Goal: Find specific page/section: Find specific page/section

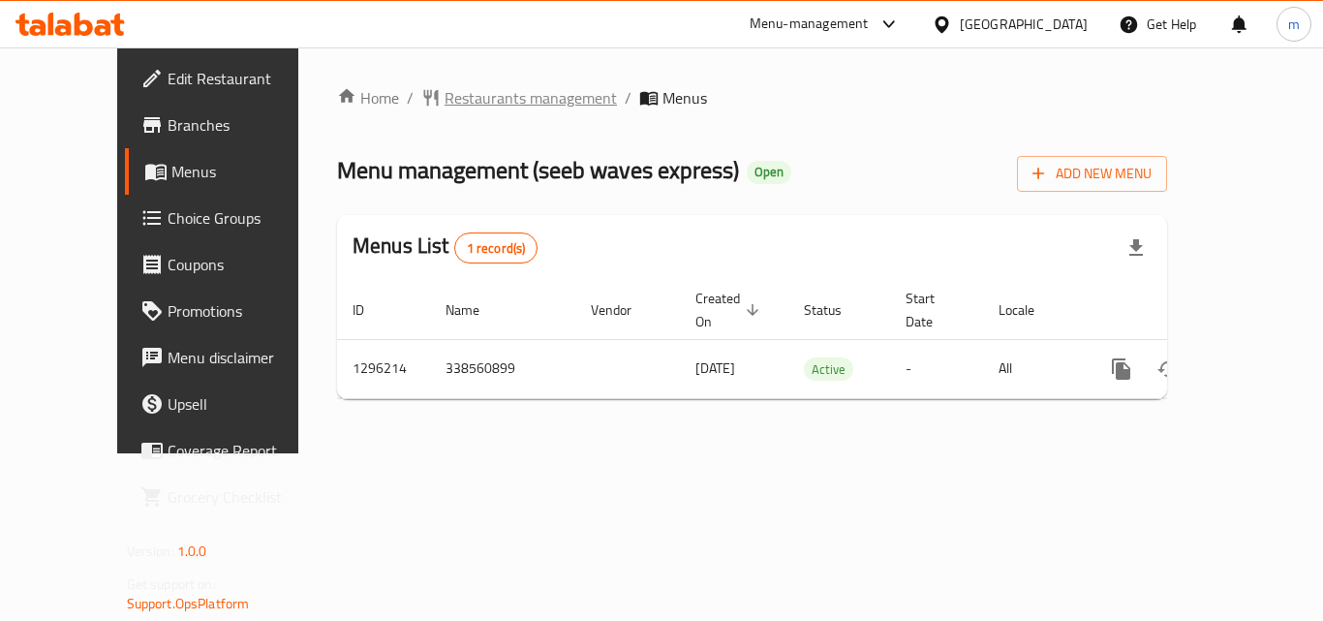
click at [444, 86] on span "Restaurants management" at bounding box center [530, 97] width 172 height 23
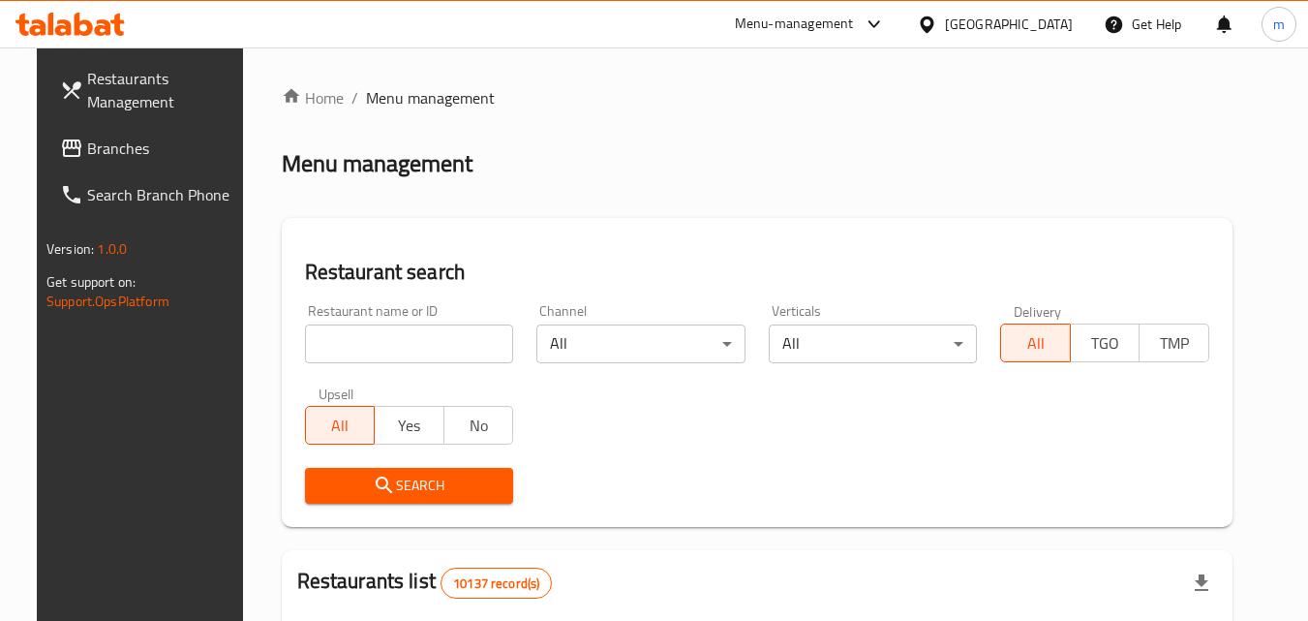
click at [1043, 28] on div "[GEOGRAPHIC_DATA]" at bounding box center [1009, 24] width 128 height 21
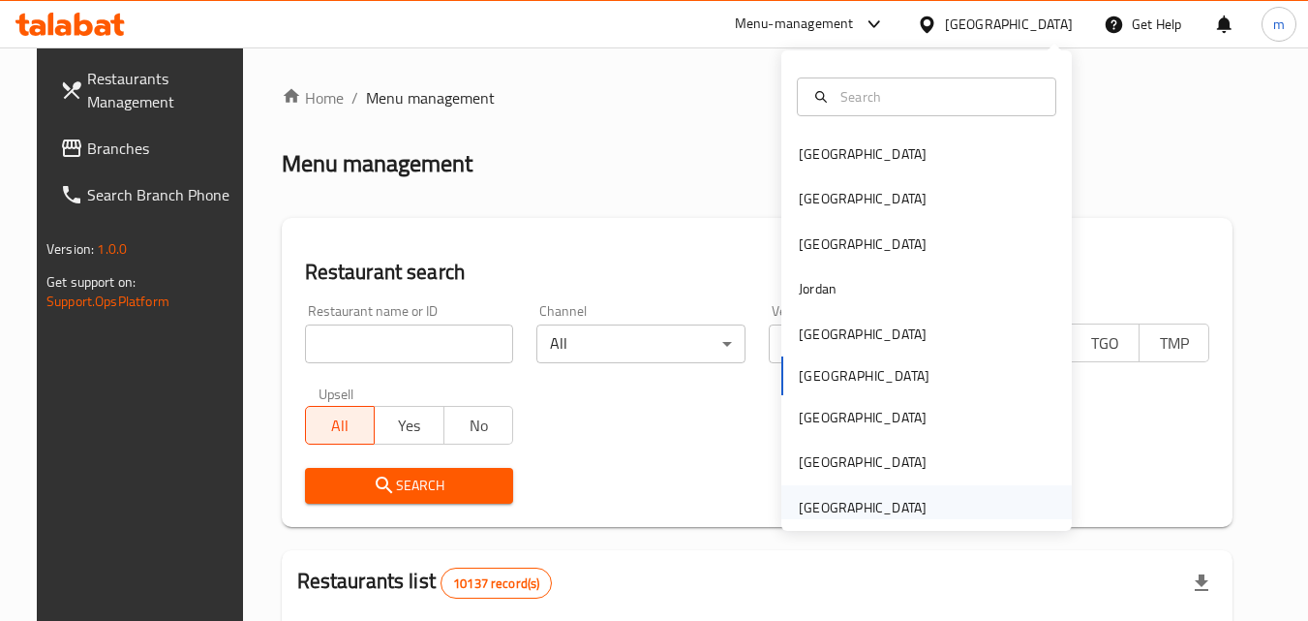
click at [829, 506] on div "[GEOGRAPHIC_DATA]" at bounding box center [863, 507] width 128 height 21
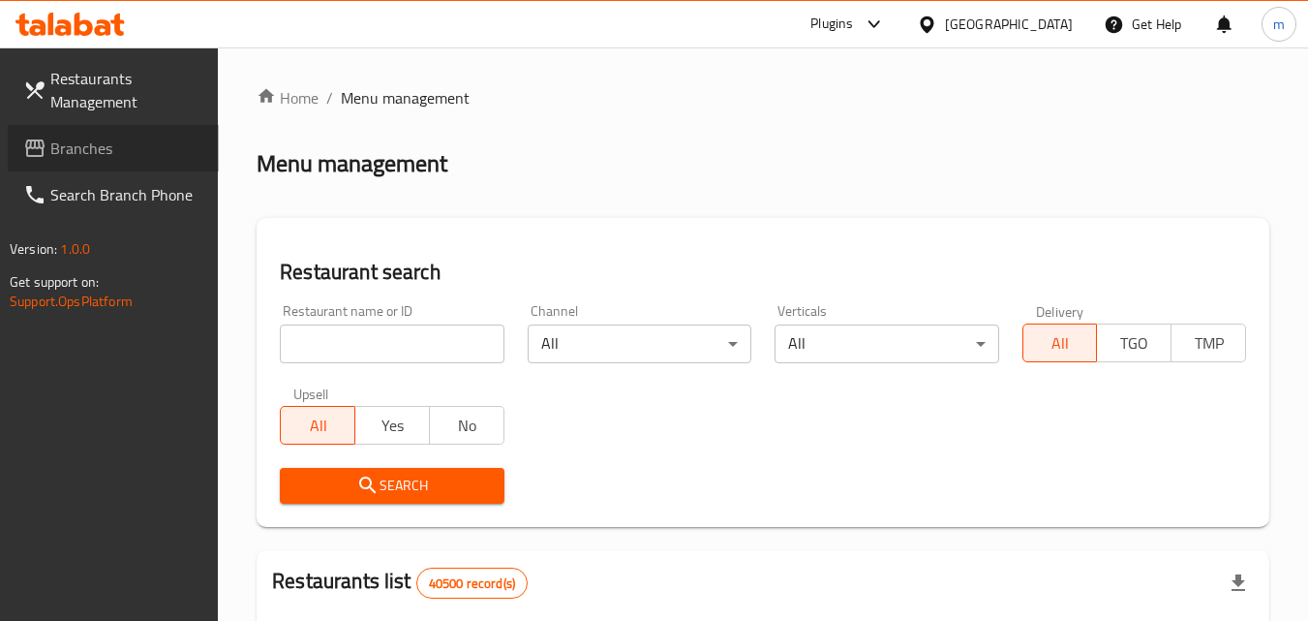
click at [81, 156] on span "Branches" at bounding box center [126, 148] width 153 height 23
